Goal: Task Accomplishment & Management: Manage account settings

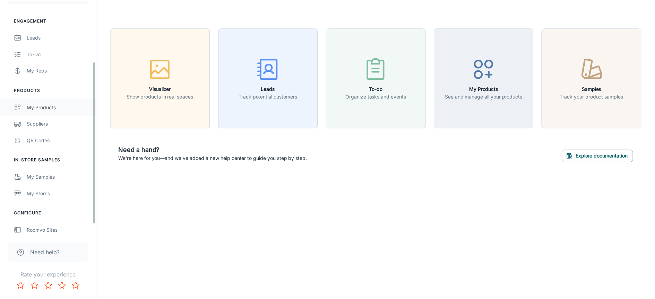
scroll to position [22, 0]
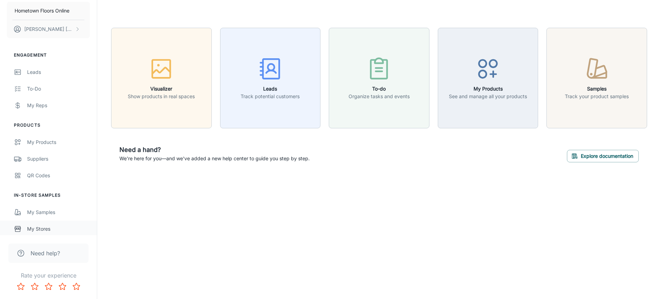
click at [43, 228] on div "My Stores" at bounding box center [58, 229] width 63 height 8
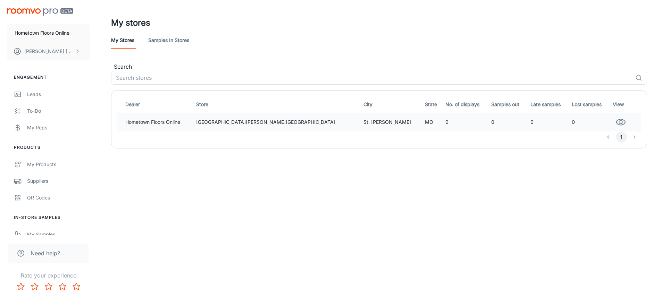
click at [156, 125] on td "Hometown Floors Online" at bounding box center [155, 122] width 76 height 19
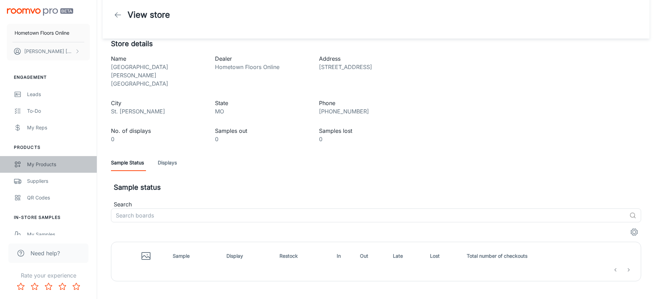
click at [40, 161] on div "My Products" at bounding box center [58, 165] width 63 height 8
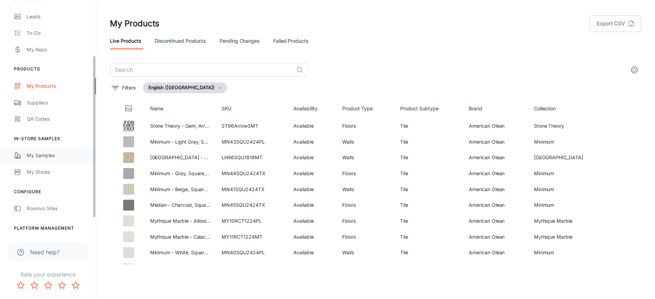
scroll to position [101, 0]
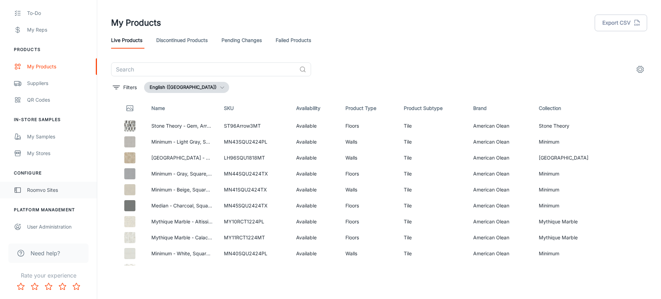
click at [49, 186] on div "Roomvo Sites" at bounding box center [58, 190] width 63 height 8
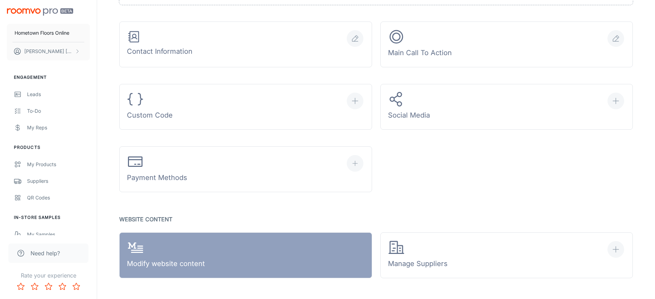
scroll to position [278, 0]
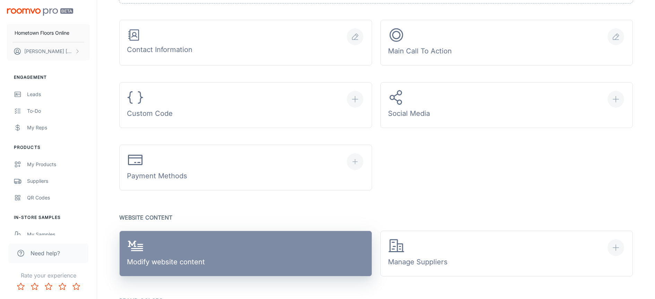
click at [280, 247] on link "Modify website content" at bounding box center [245, 254] width 253 height 46
